Goal: Transaction & Acquisition: Purchase product/service

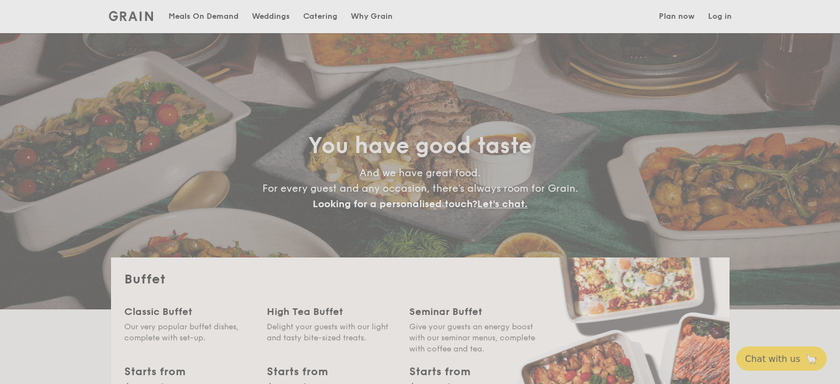
select select
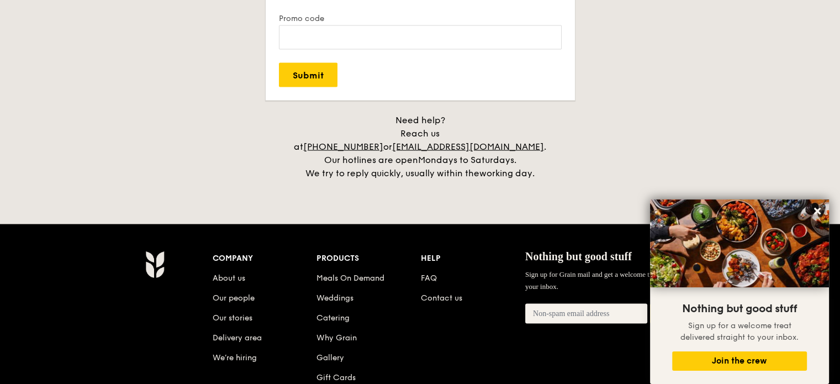
scroll to position [2320, 0]
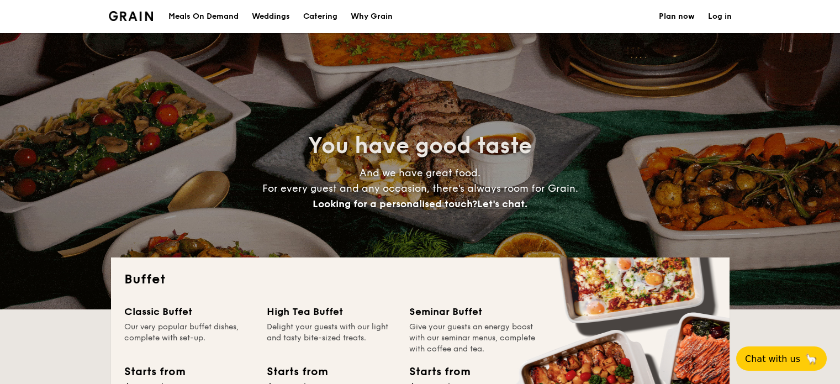
select select
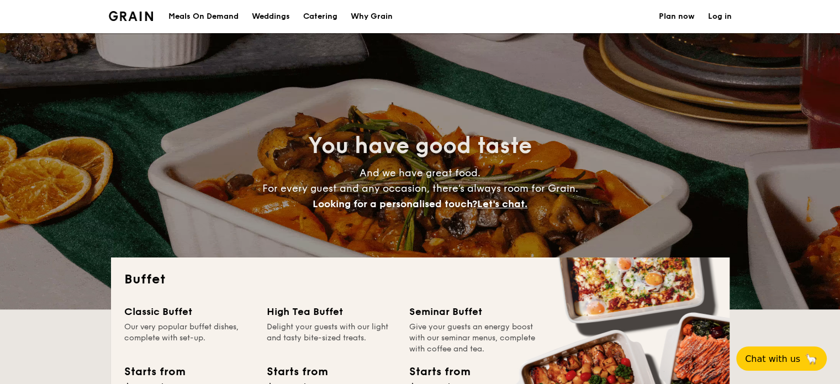
click at [685, 20] on link "Plan now" at bounding box center [677, 16] width 36 height 33
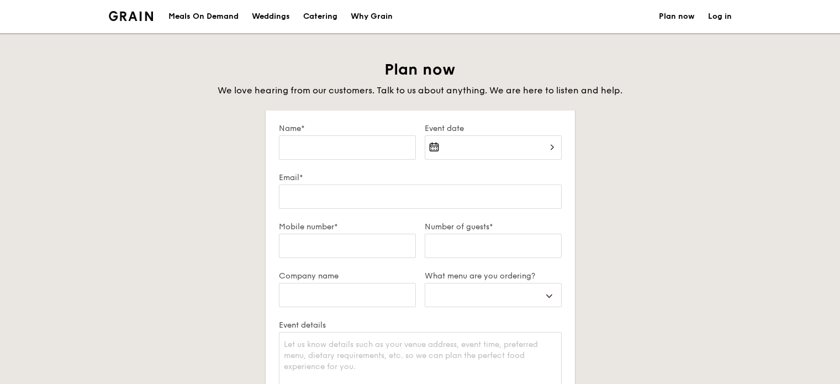
select select
click at [435, 150] on div at bounding box center [493, 154] width 137 height 38
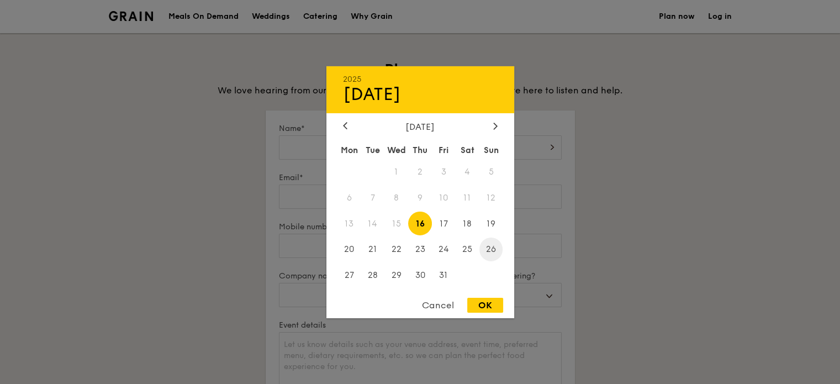
click at [497, 250] on span "26" at bounding box center [491, 250] width 24 height 24
click at [491, 310] on div "OK" at bounding box center [485, 305] width 36 height 15
type input "Oct 26, 2025"
select select
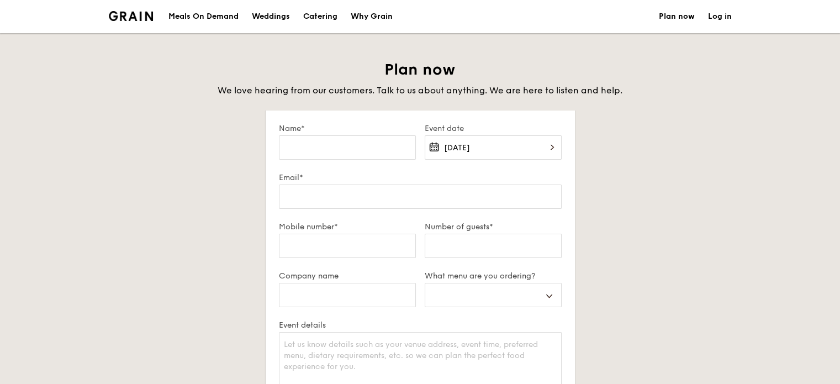
click at [217, 18] on div "Meals On Demand" at bounding box center [203, 16] width 70 height 33
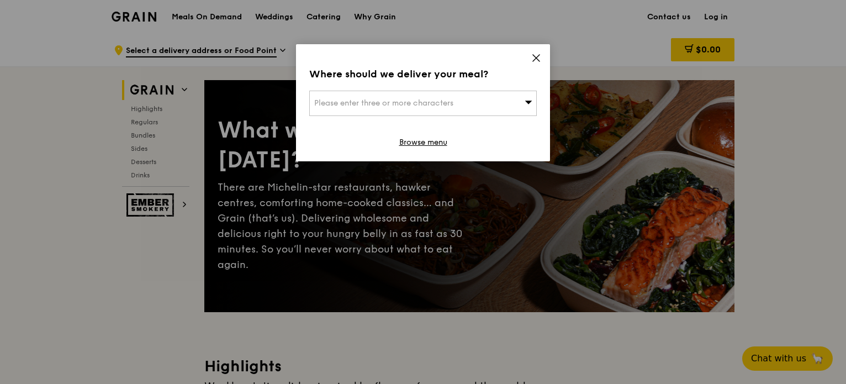
click at [474, 101] on div "Please enter three or more characters" at bounding box center [423, 103] width 228 height 25
click at [532, 56] on icon at bounding box center [536, 58] width 10 height 10
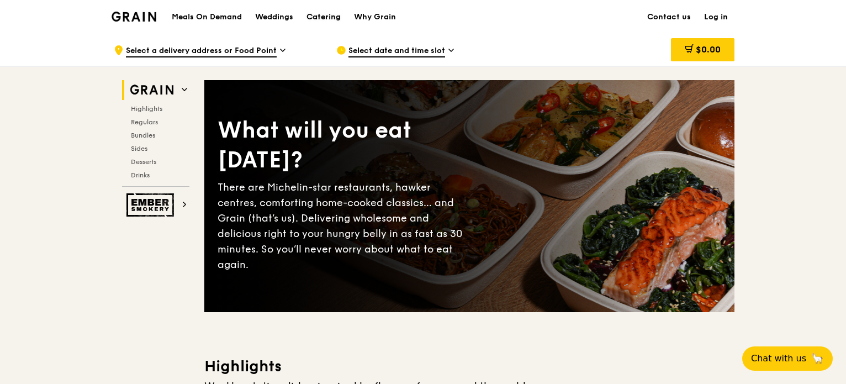
click at [320, 19] on div "Catering" at bounding box center [324, 17] width 34 height 33
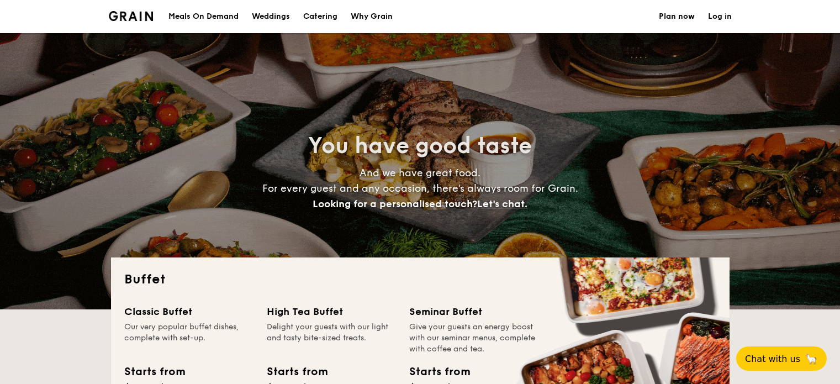
select select
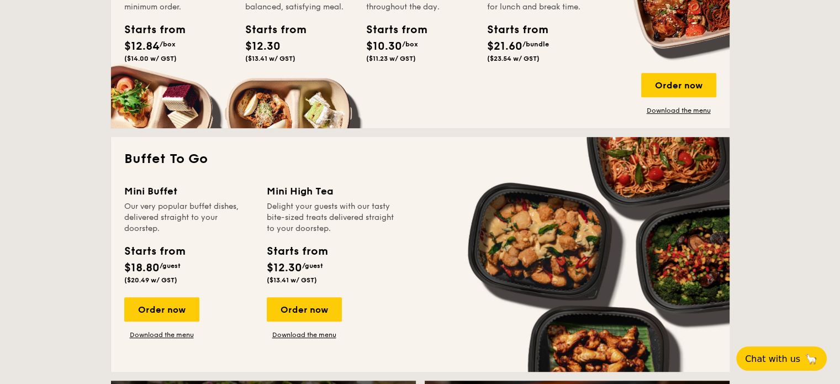
scroll to position [663, 0]
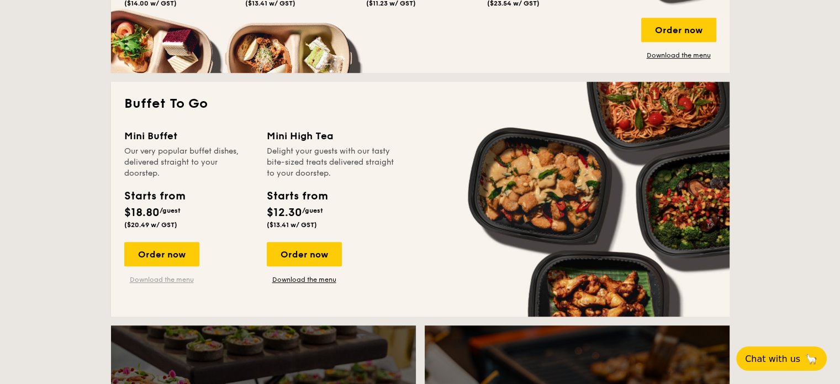
click at [160, 278] on link "Download the menu" at bounding box center [161, 279] width 75 height 9
click at [161, 255] on div "Order now" at bounding box center [161, 254] width 75 height 24
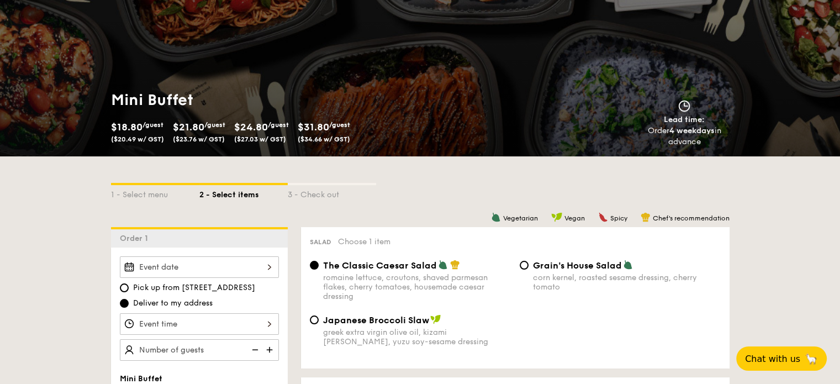
scroll to position [221, 0]
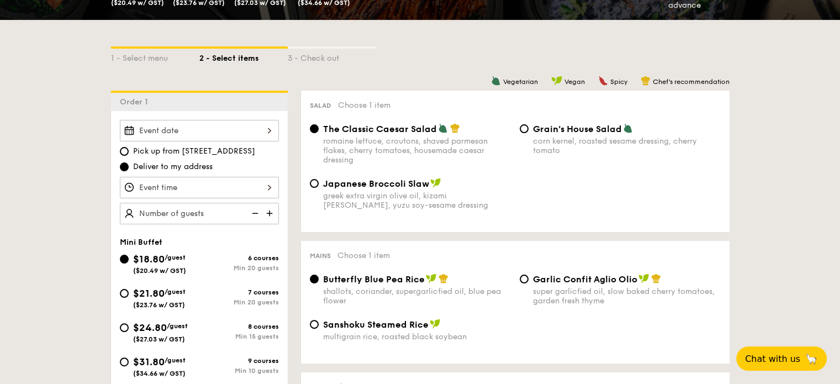
click at [237, 131] on div at bounding box center [199, 131] width 159 height 22
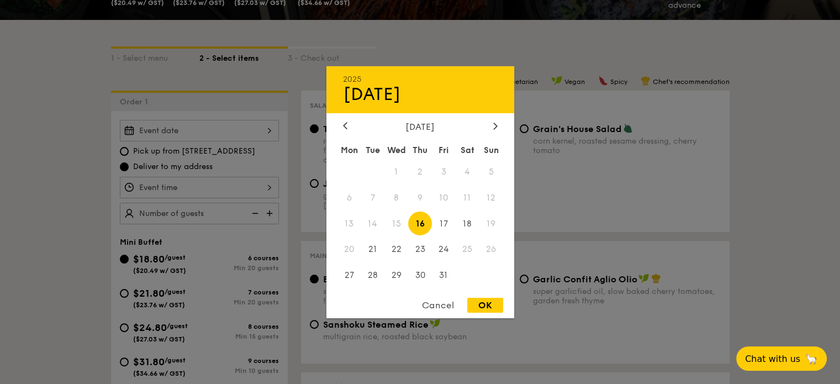
click at [493, 246] on span "26" at bounding box center [491, 250] width 24 height 24
click at [498, 130] on div "[DATE] Mon Tue Wed Thu Fri Sat Sun 1 2 3 4 5 6 7 8 9 10 11 12 13 14 15 16 17 18…" at bounding box center [420, 205] width 188 height 168
click at [498, 129] on div at bounding box center [495, 126] width 10 height 10
click at [493, 123] on div at bounding box center [495, 126] width 10 height 10
click at [347, 123] on div at bounding box center [345, 126] width 10 height 10
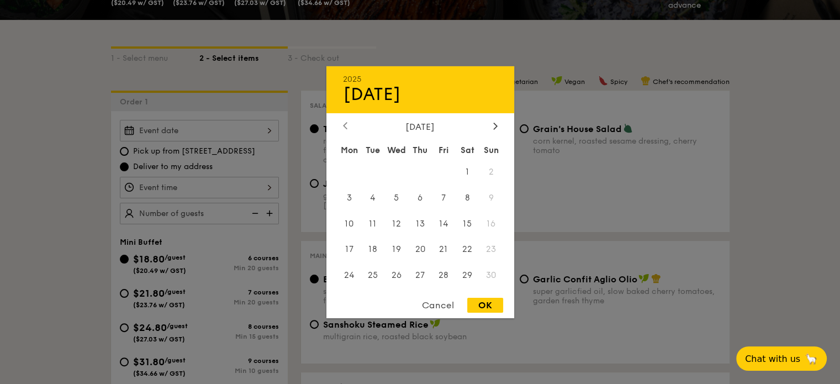
click at [347, 123] on div at bounding box center [345, 126] width 10 height 10
click at [298, 86] on div at bounding box center [420, 192] width 840 height 384
